Goal: Contribute content

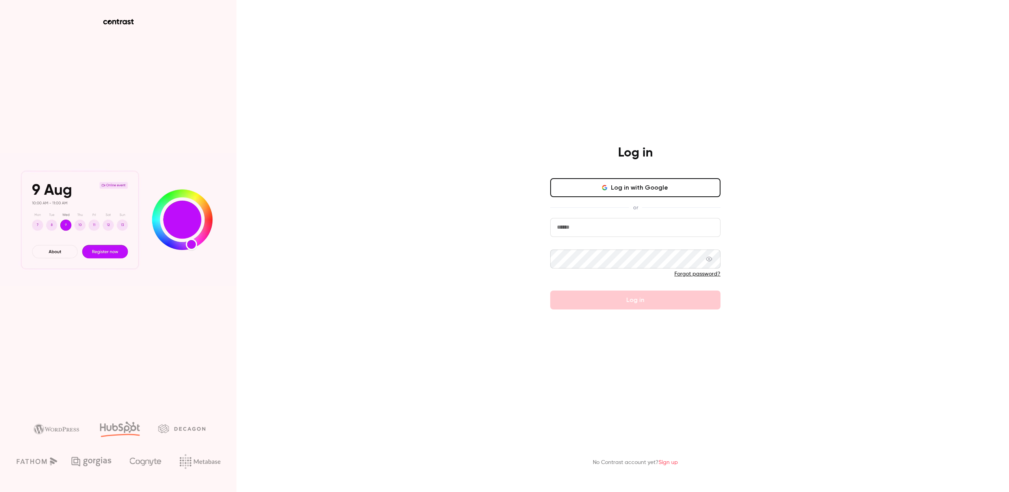
click at [593, 231] on input "email" at bounding box center [635, 227] width 170 height 19
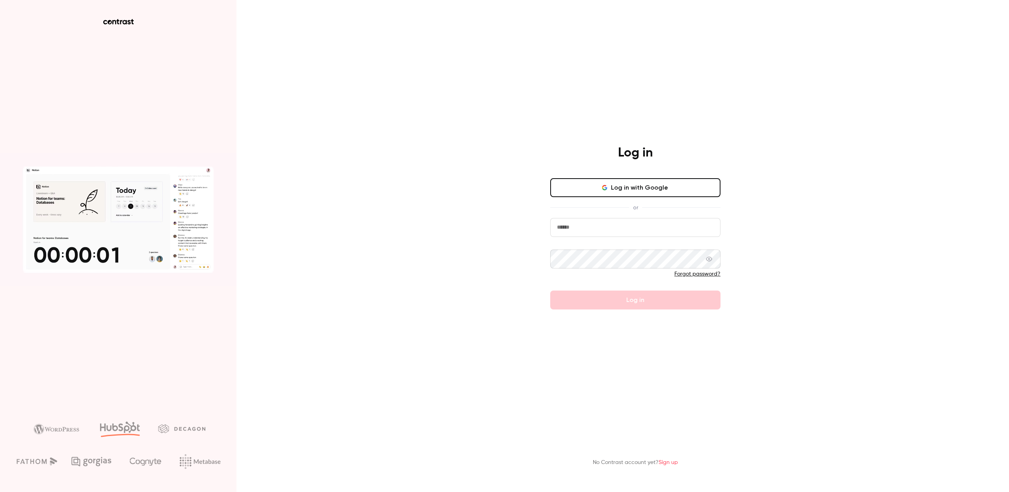
click at [584, 231] on input "email" at bounding box center [635, 227] width 170 height 19
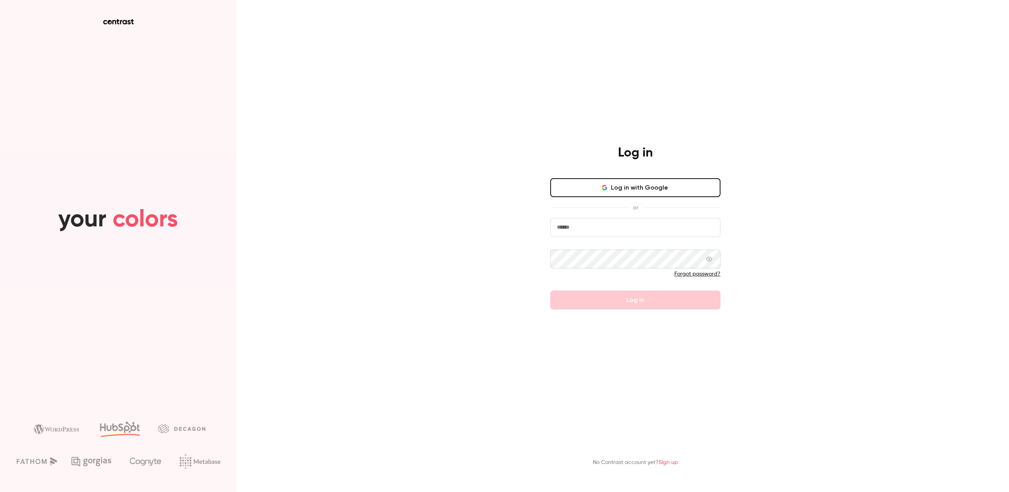
click at [580, 231] on input "email" at bounding box center [635, 227] width 170 height 19
type input "**********"
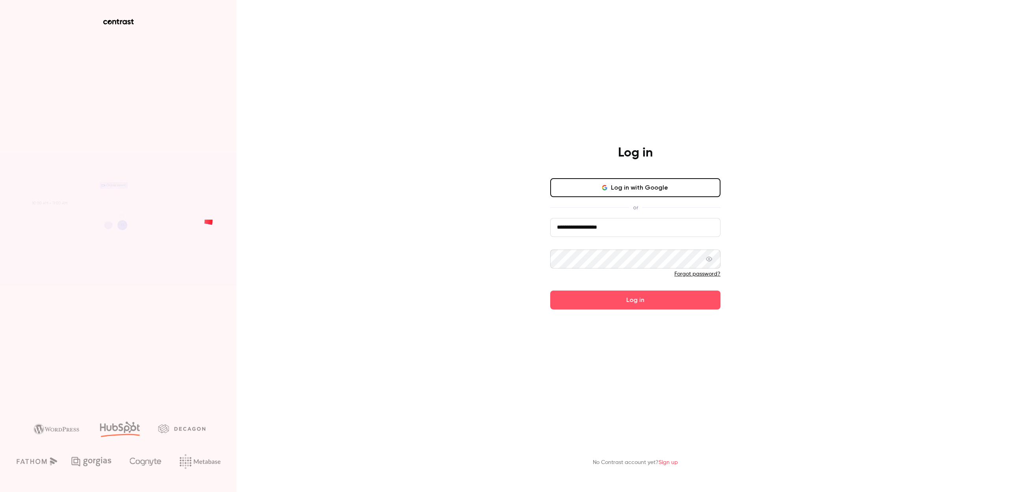
click at [550, 291] on button "Log in" at bounding box center [635, 300] width 170 height 19
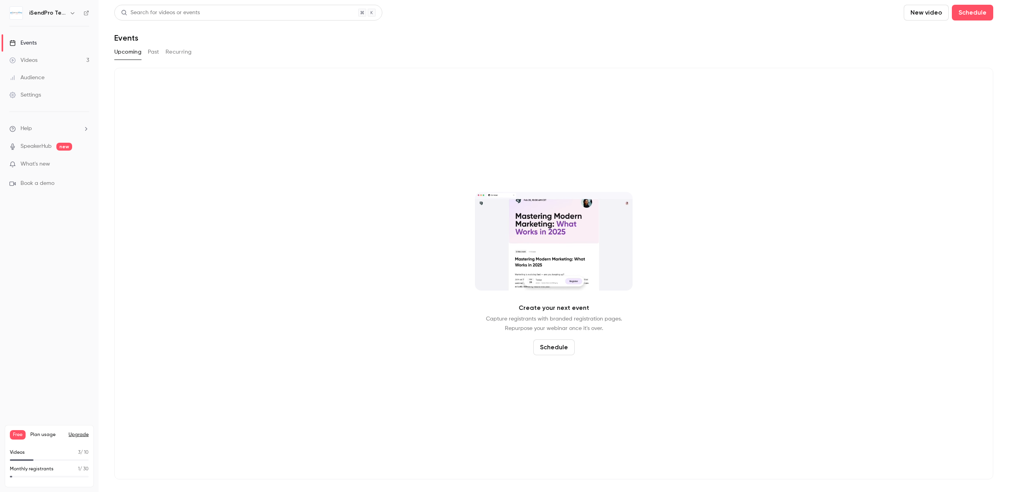
click at [37, 62] on link "Videos 3" at bounding box center [49, 60] width 99 height 17
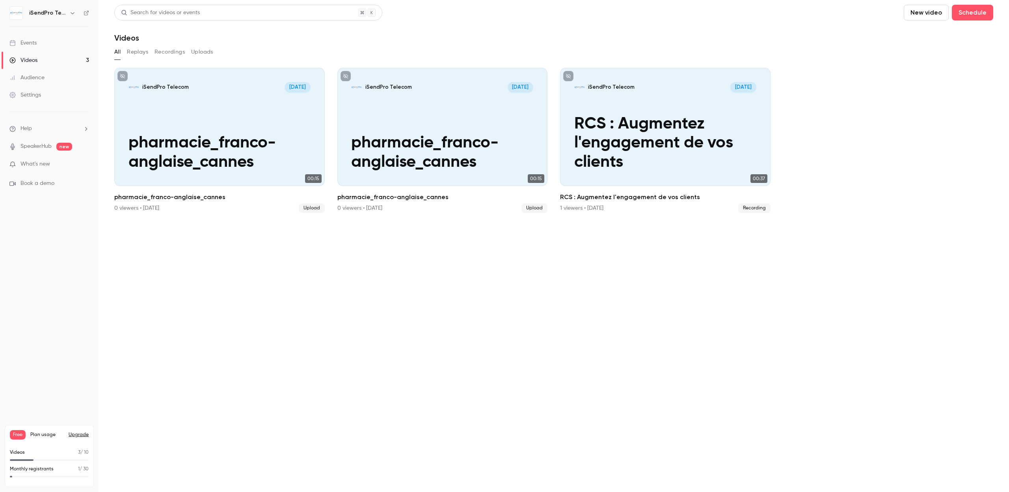
click at [927, 15] on button "New video" at bounding box center [926, 13] width 45 height 16
click at [944, 37] on div "Record" at bounding box center [955, 34] width 60 height 8
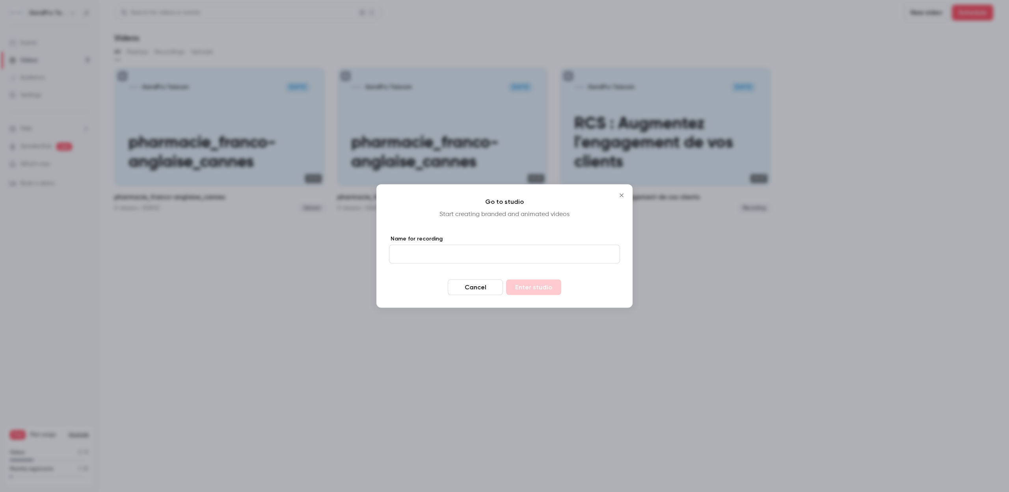
click at [468, 250] on input "Name for recording" at bounding box center [504, 254] width 231 height 19
type input "**********"
click at [545, 291] on button "Enter studio" at bounding box center [533, 288] width 55 height 16
